Goal: Communication & Community: Ask a question

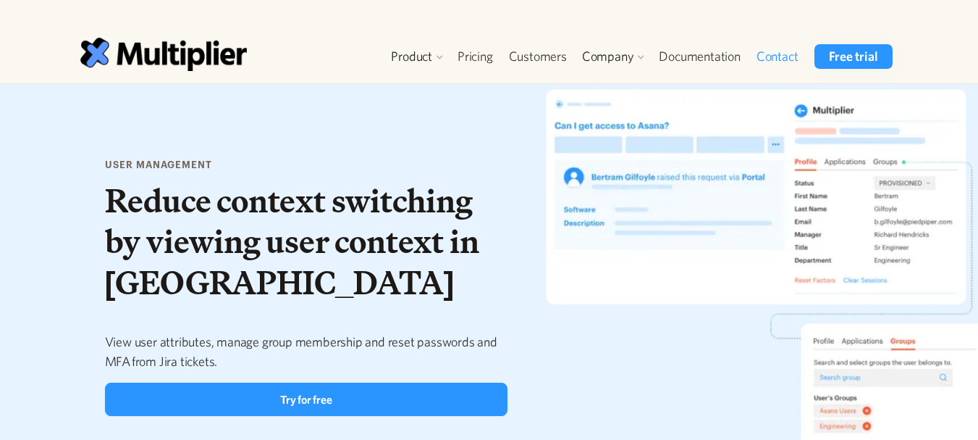
click at [784, 51] on link "Contact" at bounding box center [778, 56] width 58 height 25
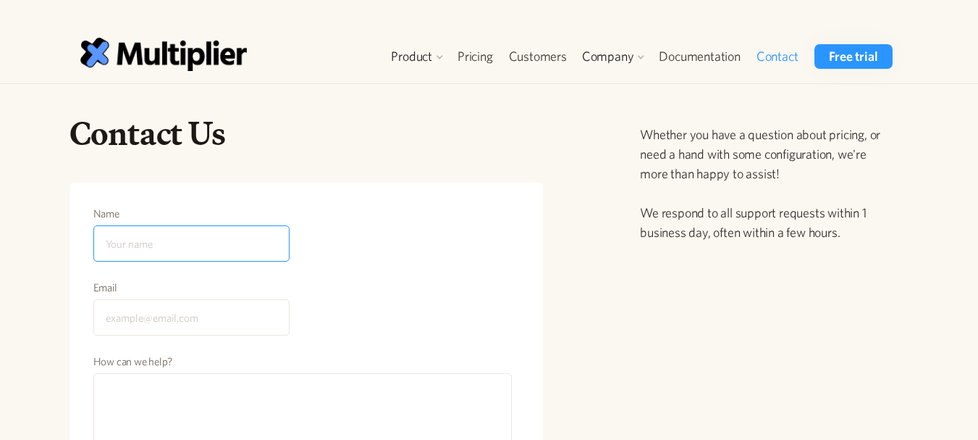
click at [154, 240] on input "Name" at bounding box center [191, 243] width 196 height 36
type input "emily amy"
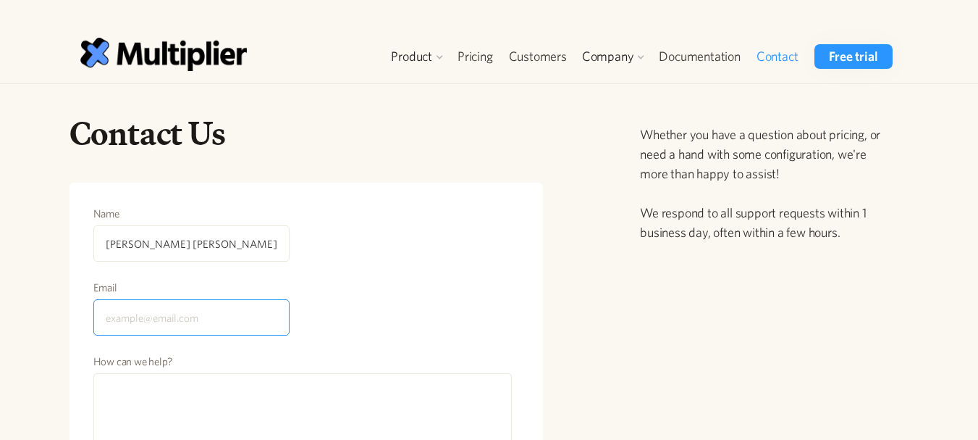
type input "emilyamy005@gmail.com"
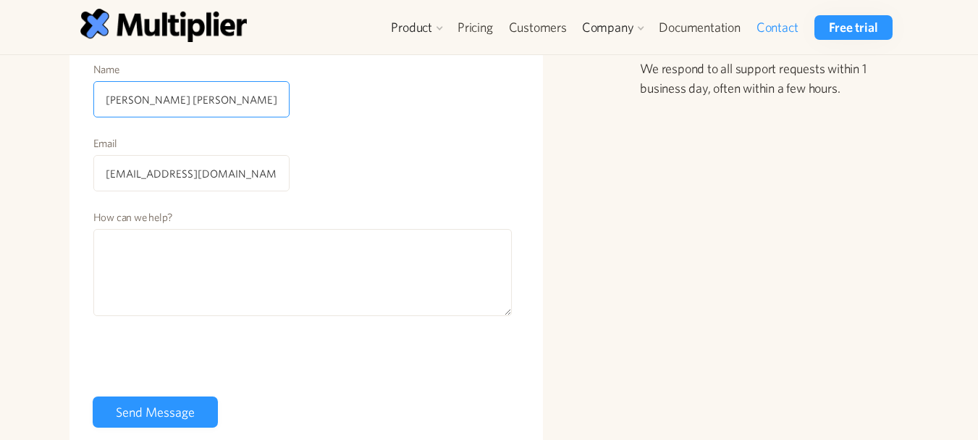
scroll to position [178, 0]
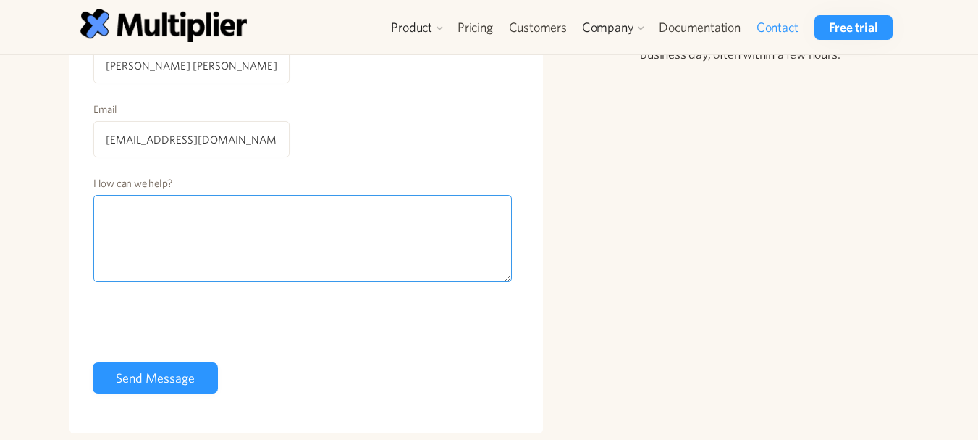
click at [220, 277] on textarea "How can we help?" at bounding box center [302, 238] width 419 height 87
paste textarea "Hi Dear, I’m Emily. We specialize in SEO, digital marketing, and high-quality g…"
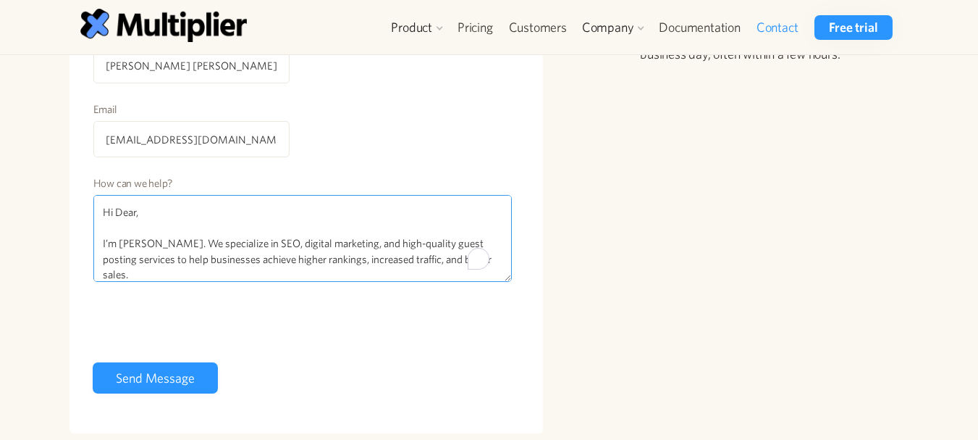
scroll to position [636, 0]
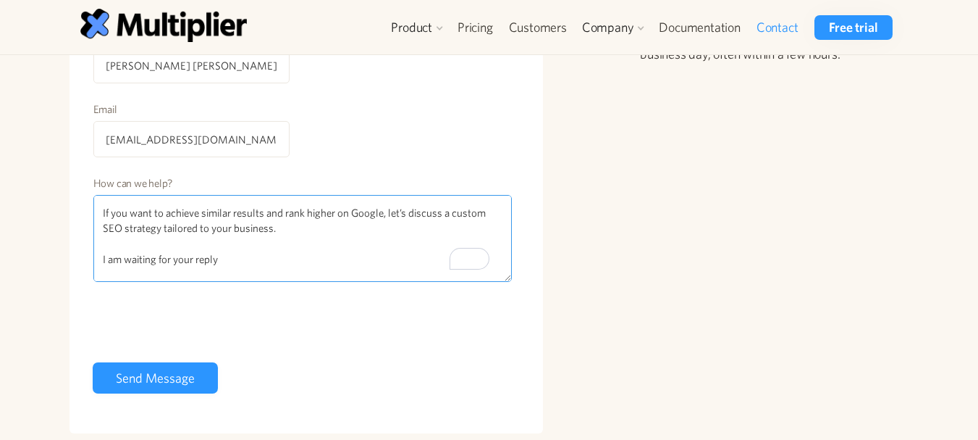
type textarea "Hi Dear, I’m Emily. We specialize in SEO, digital marketing, and high-quality g…"
click at [78, 332] on div "Name emily amy Email emilyamy005@gmail.com How can we help? Hi Dear, I’m Emily.…" at bounding box center [307, 218] width 474 height 429
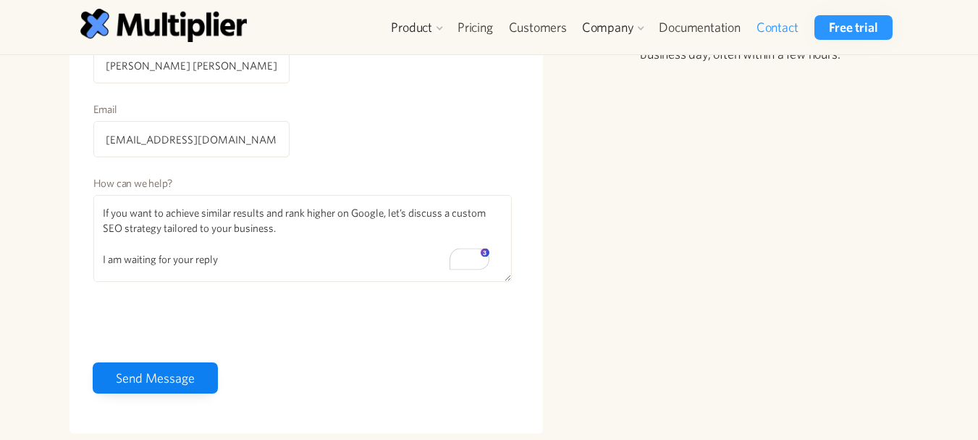
click at [159, 388] on input "Send Message" at bounding box center [155, 377] width 125 height 31
type input "Send Message"
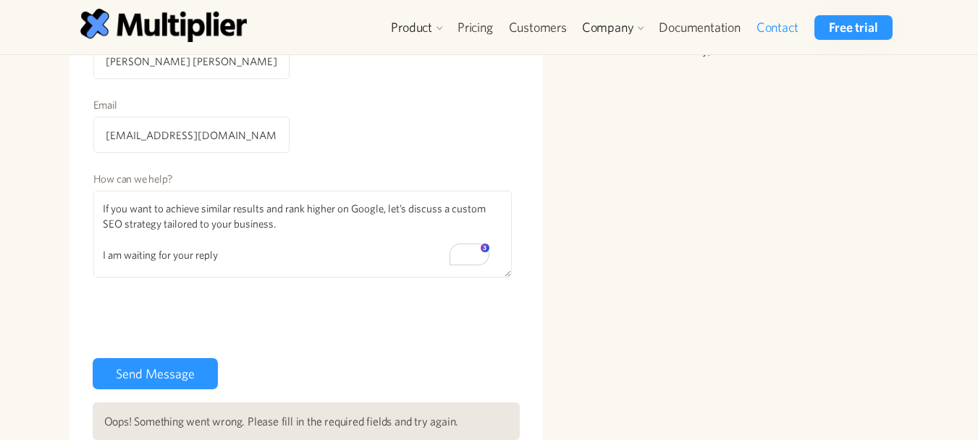
click at [185, 355] on div "Contact Form" at bounding box center [203, 324] width 220 height 59
